Goal: Task Accomplishment & Management: Manage account settings

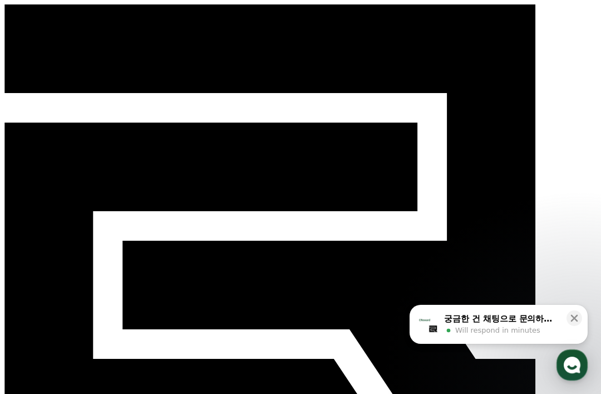
click at [569, 317] on icon at bounding box center [574, 317] width 11 height 11
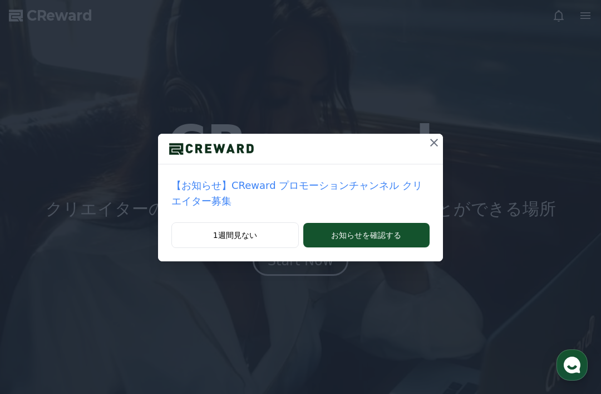
click at [433, 140] on icon at bounding box center [434, 142] width 13 height 13
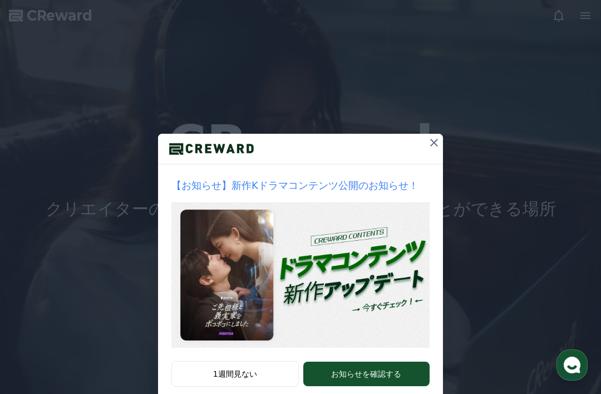
click at [266, 375] on button "1週間見ない" at bounding box center [234, 374] width 127 height 26
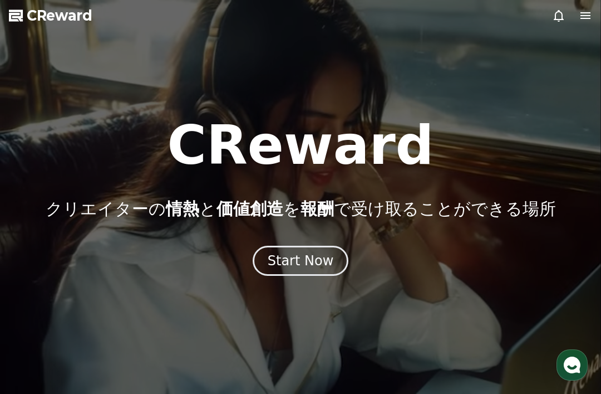
click at [322, 266] on div "Start Now" at bounding box center [301, 261] width 66 height 18
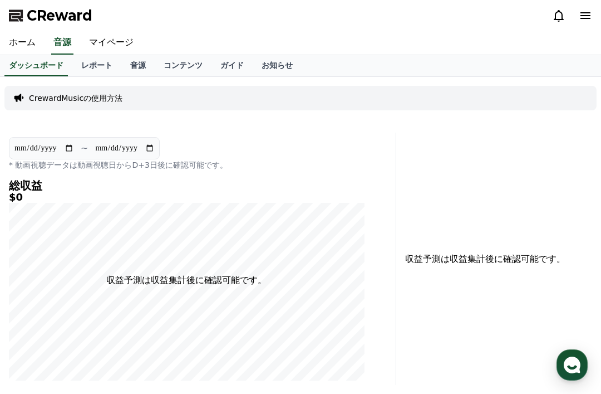
click at [38, 43] on link "ホーム" at bounding box center [22, 42] width 45 height 23
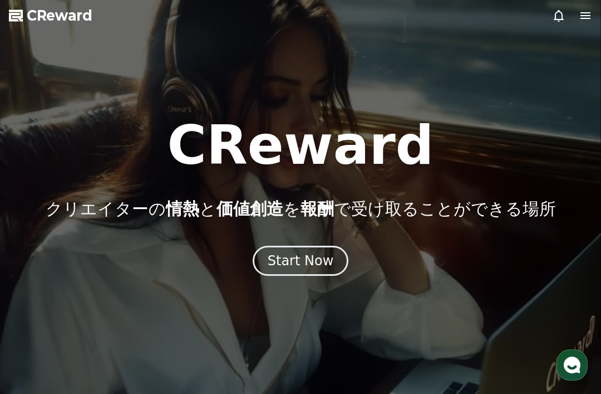
click at [321, 264] on div "Start Now" at bounding box center [301, 261] width 66 height 18
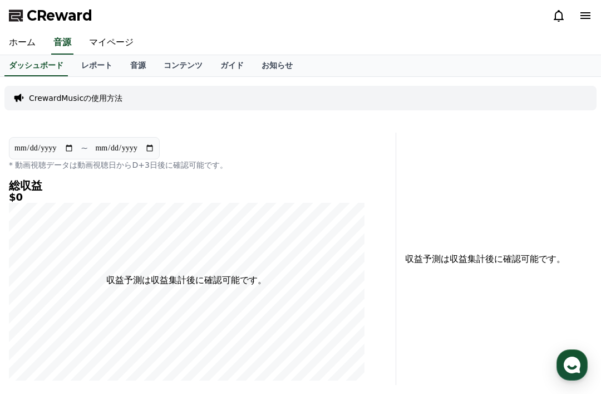
click at [596, 10] on div "CReward" at bounding box center [300, 15] width 601 height 31
click at [585, 21] on icon at bounding box center [585, 15] width 13 height 13
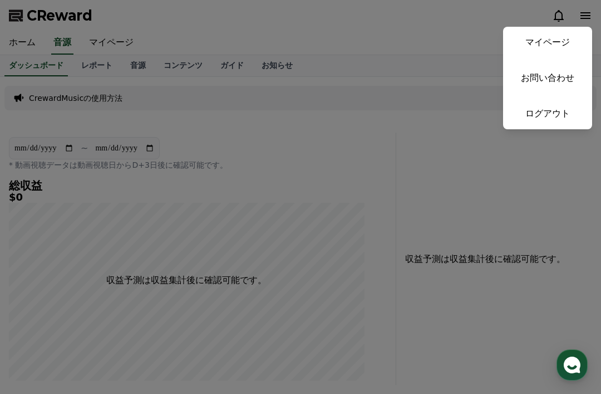
click at [564, 30] on link "マイページ" at bounding box center [547, 42] width 89 height 31
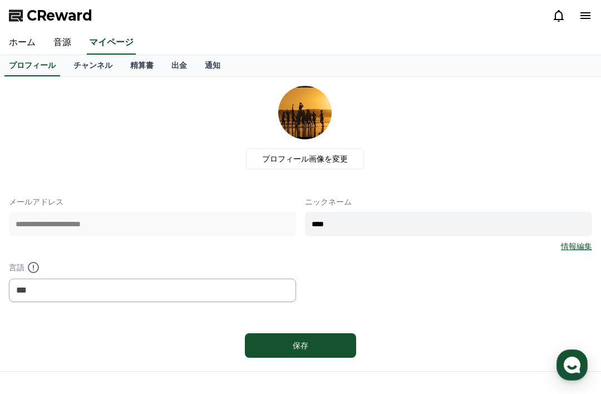
click at [373, 269] on div "**********" at bounding box center [300, 249] width 583 height 106
click at [101, 75] on link "チャンネル" at bounding box center [93, 65] width 57 height 21
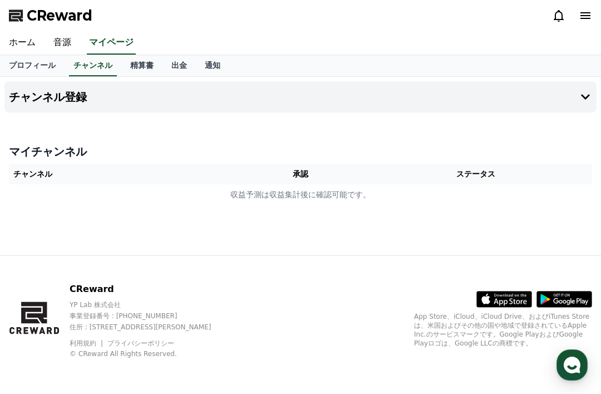
click at [104, 66] on link "チャンネル" at bounding box center [93, 65] width 48 height 21
click at [352, 166] on th "承認" at bounding box center [300, 174] width 119 height 21
click at [454, 101] on button "チャンネル登録" at bounding box center [300, 96] width 592 height 31
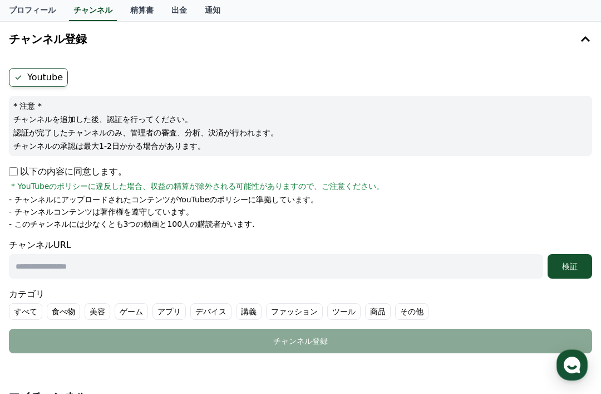
scroll to position [59, 0]
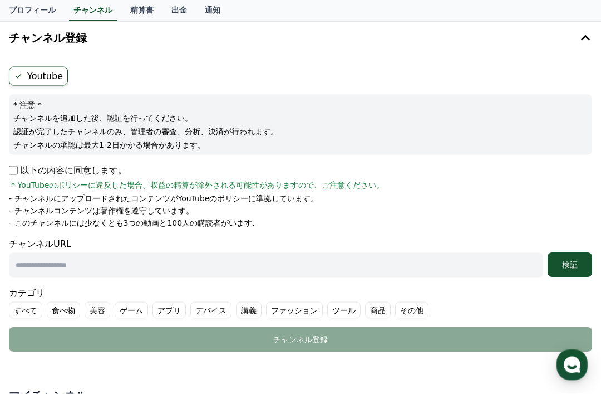
click at [590, 38] on icon at bounding box center [585, 37] width 13 height 13
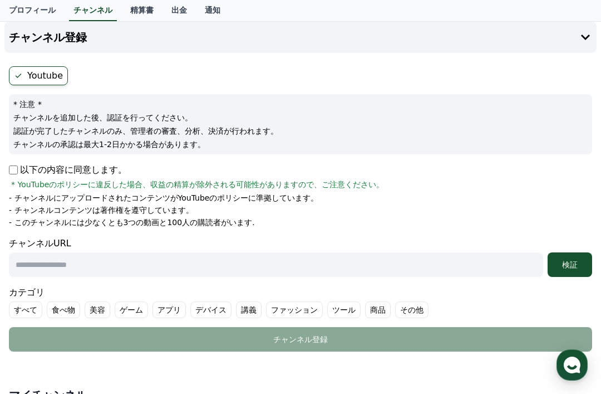
scroll to position [0, 0]
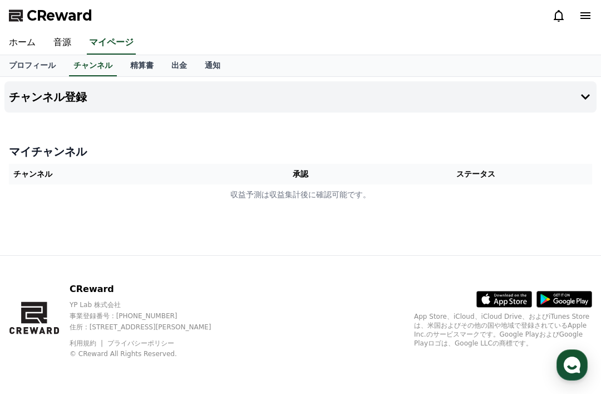
click at [470, 180] on th "ステータス" at bounding box center [476, 174] width 232 height 21
click at [431, 179] on th "ステータス" at bounding box center [476, 174] width 232 height 21
click at [449, 109] on button "チャンネル登録" at bounding box center [300, 96] width 592 height 31
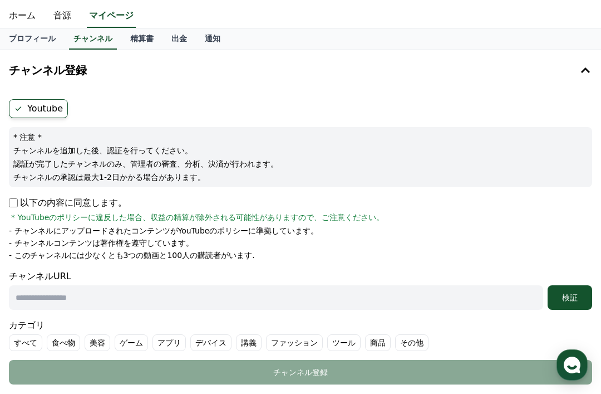
scroll to position [24, 0]
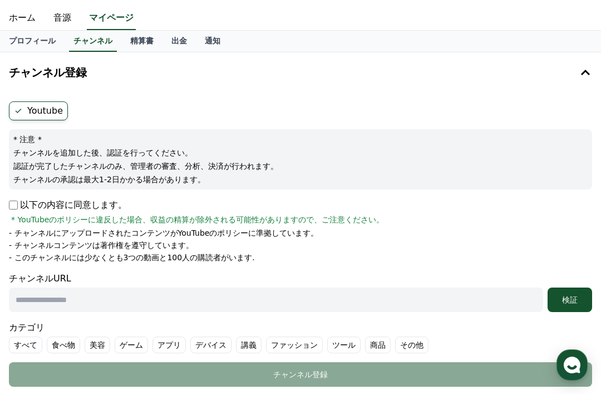
click at [245, 306] on input "text" at bounding box center [276, 299] width 534 height 24
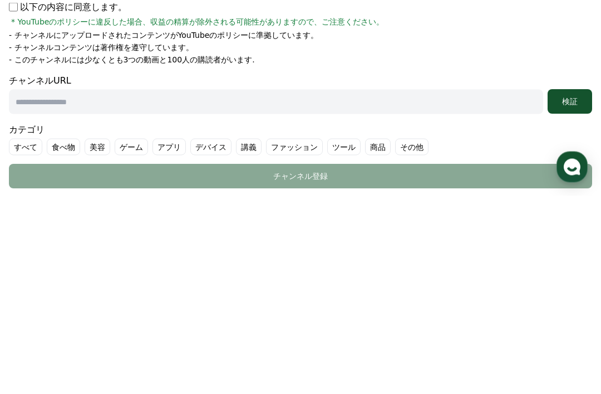
click at [421, 287] on input "text" at bounding box center [276, 299] width 534 height 24
paste input "**********"
type input "**********"
click at [567, 287] on button "検証" at bounding box center [570, 299] width 45 height 24
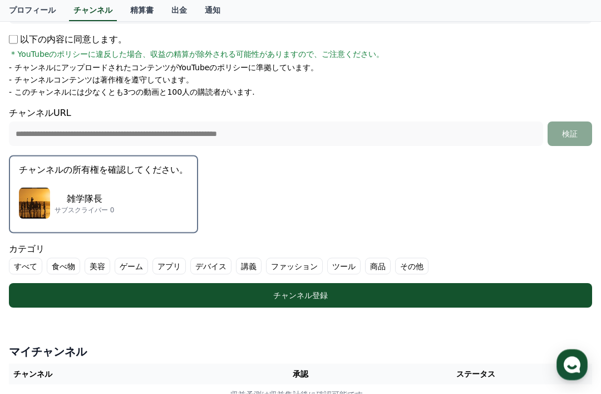
scroll to position [189, 0]
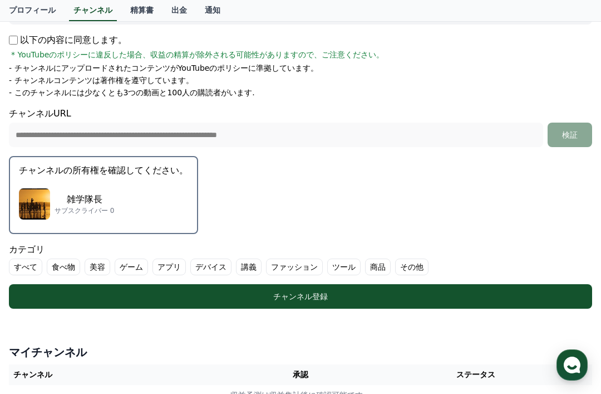
click at [476, 288] on button "チャンネル登録" at bounding box center [300, 296] width 583 height 24
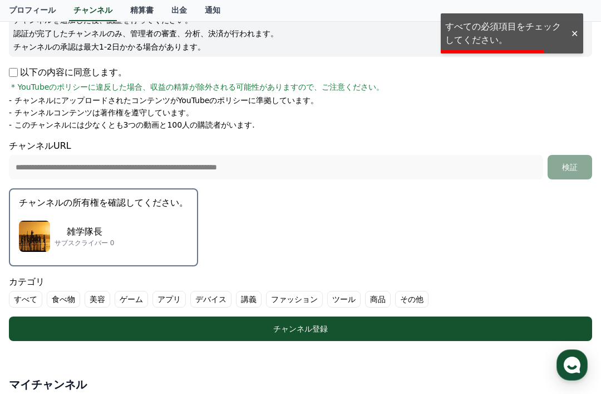
scroll to position [122, 0]
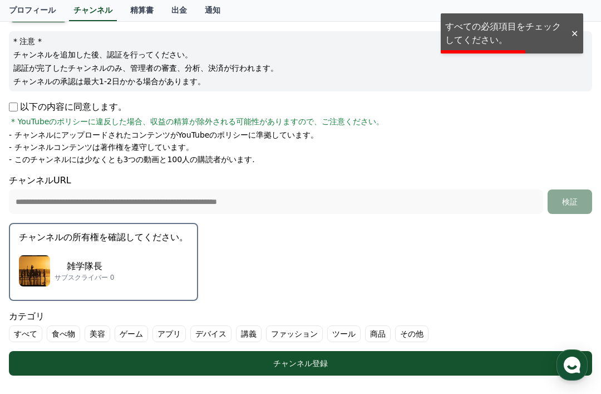
click at [80, 102] on p "以下の内容に同意します。" at bounding box center [68, 106] width 118 height 13
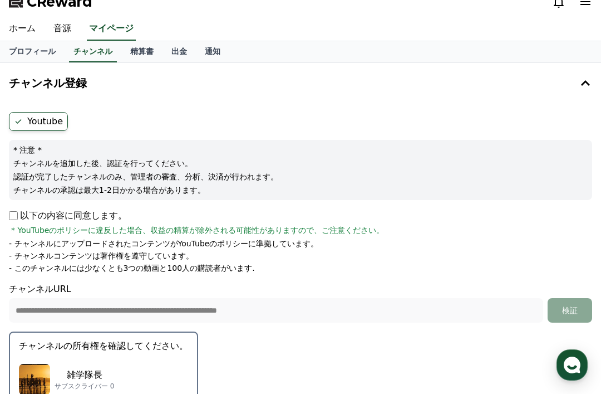
scroll to position [14, 0]
click at [33, 60] on link "プロフィール" at bounding box center [32, 51] width 65 height 21
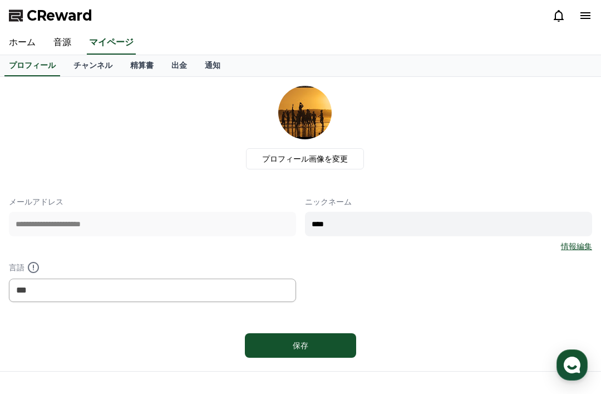
click at [131, 59] on link "精算書" at bounding box center [141, 65] width 41 height 21
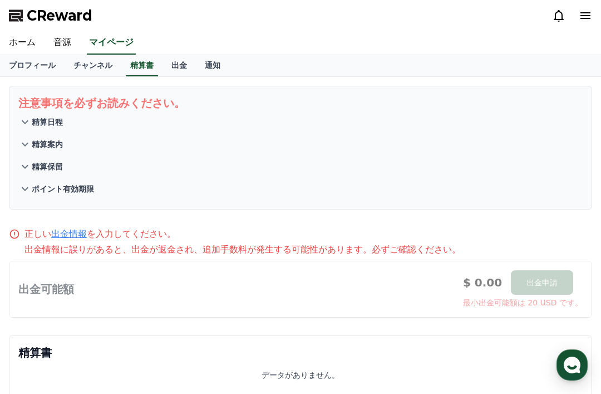
click at [87, 67] on link "チャンネル" at bounding box center [93, 65] width 57 height 21
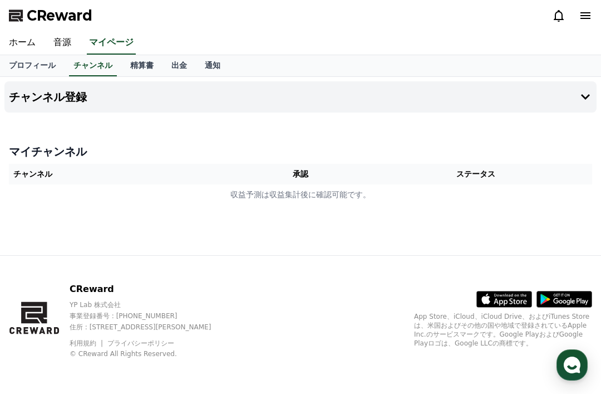
click at [168, 51] on div "ホーム 音源 マイページ" at bounding box center [300, 42] width 601 height 23
click at [175, 63] on link "出金" at bounding box center [179, 65] width 33 height 21
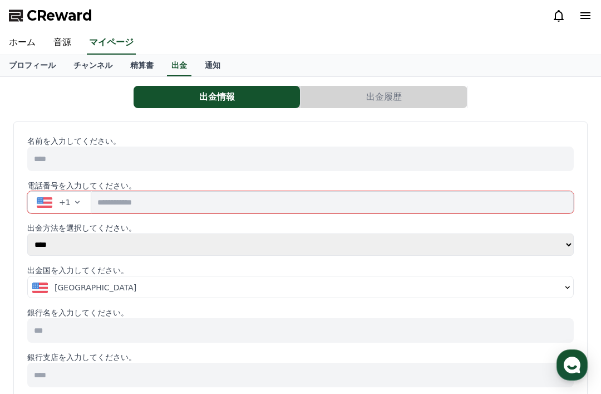
click at [96, 66] on link "チャンネル" at bounding box center [93, 65] width 57 height 21
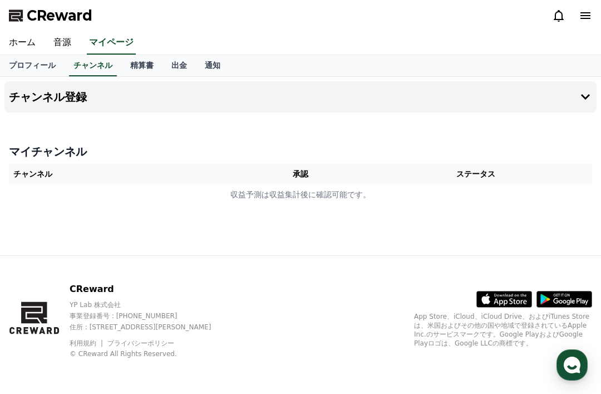
click at [444, 185] on td "収益予測は収益集計後に確認可能です。" at bounding box center [300, 194] width 583 height 21
click at [463, 205] on div "マイチャンネル チャンネル 承認 ステータス 収益予測は収益集計後に確認可能です。" at bounding box center [300, 174] width 592 height 70
click at [492, 174] on th "ステータス" at bounding box center [476, 174] width 232 height 21
click at [221, 102] on button "チャンネル登録" at bounding box center [300, 96] width 592 height 31
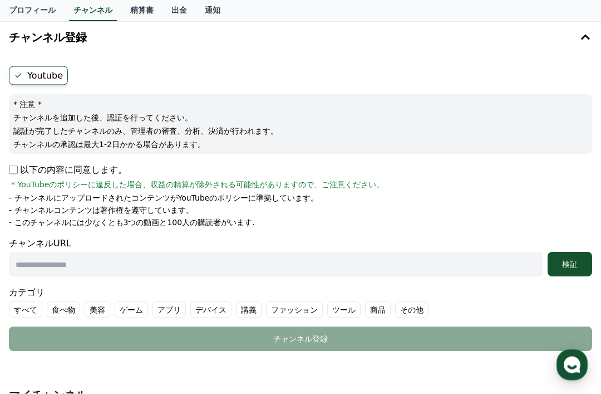
click at [370, 273] on input "text" at bounding box center [276, 264] width 534 height 24
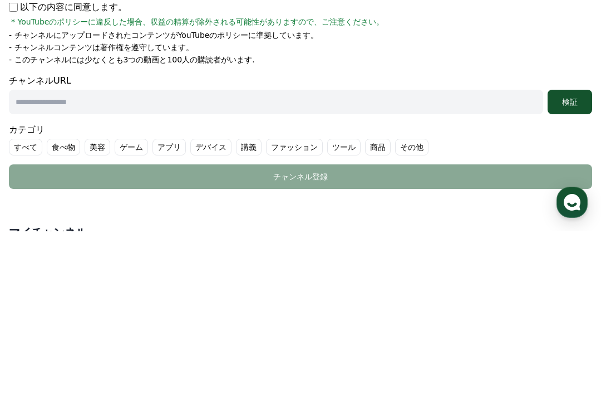
click at [422, 252] on input "text" at bounding box center [276, 264] width 534 height 24
paste input "**********"
type input "**********"
click at [576, 259] on div "検証" at bounding box center [570, 264] width 36 height 11
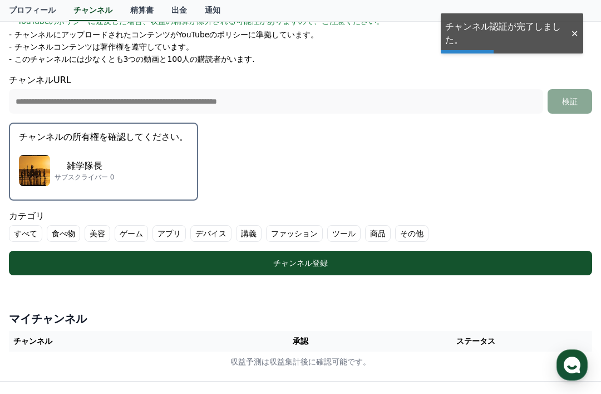
click at [474, 263] on div "チャンネル登録" at bounding box center [300, 262] width 539 height 11
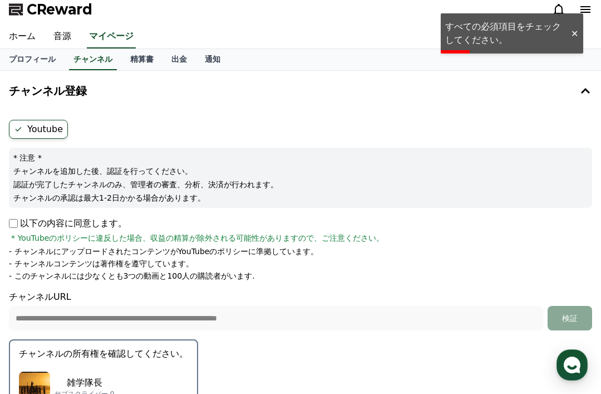
scroll to position [0, 0]
